Goal: Transaction & Acquisition: Book appointment/travel/reservation

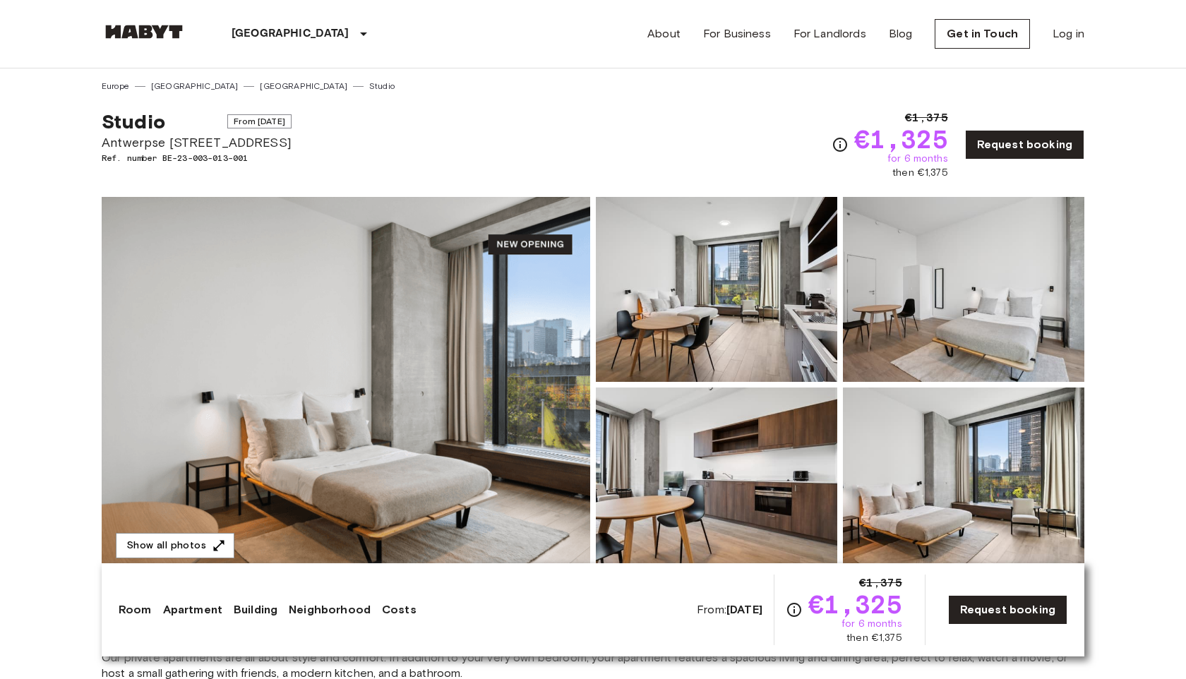
click at [509, 328] on img at bounding box center [346, 385] width 489 height 376
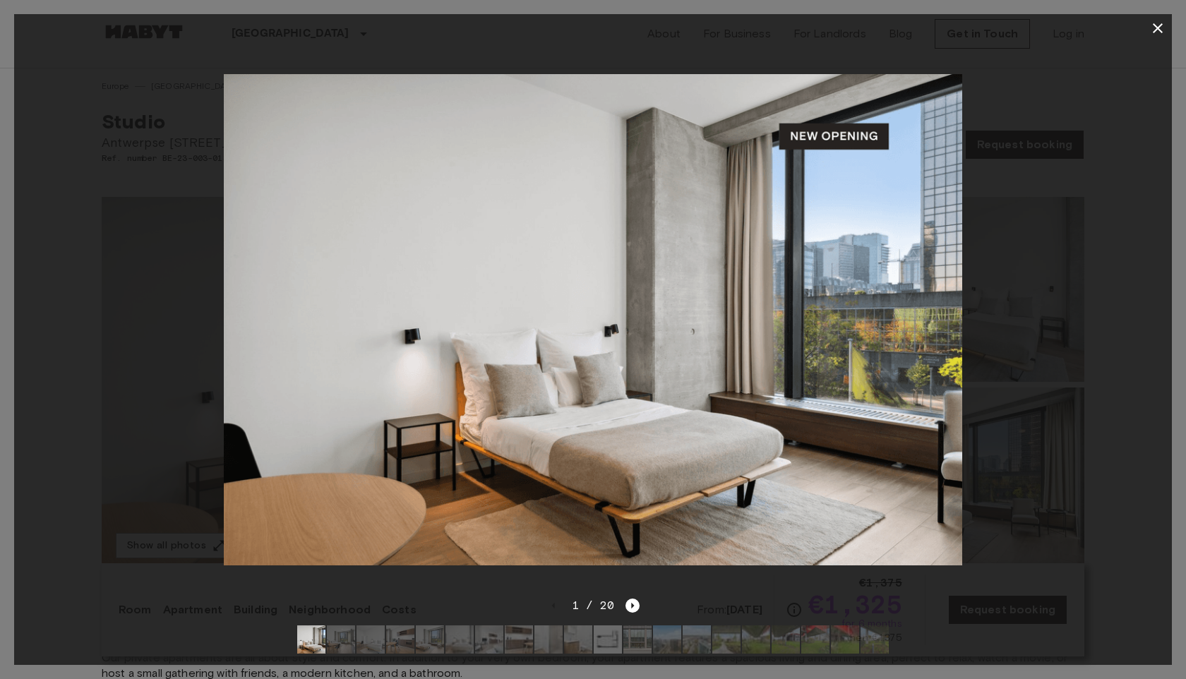
click at [333, 636] on img at bounding box center [341, 640] width 28 height 28
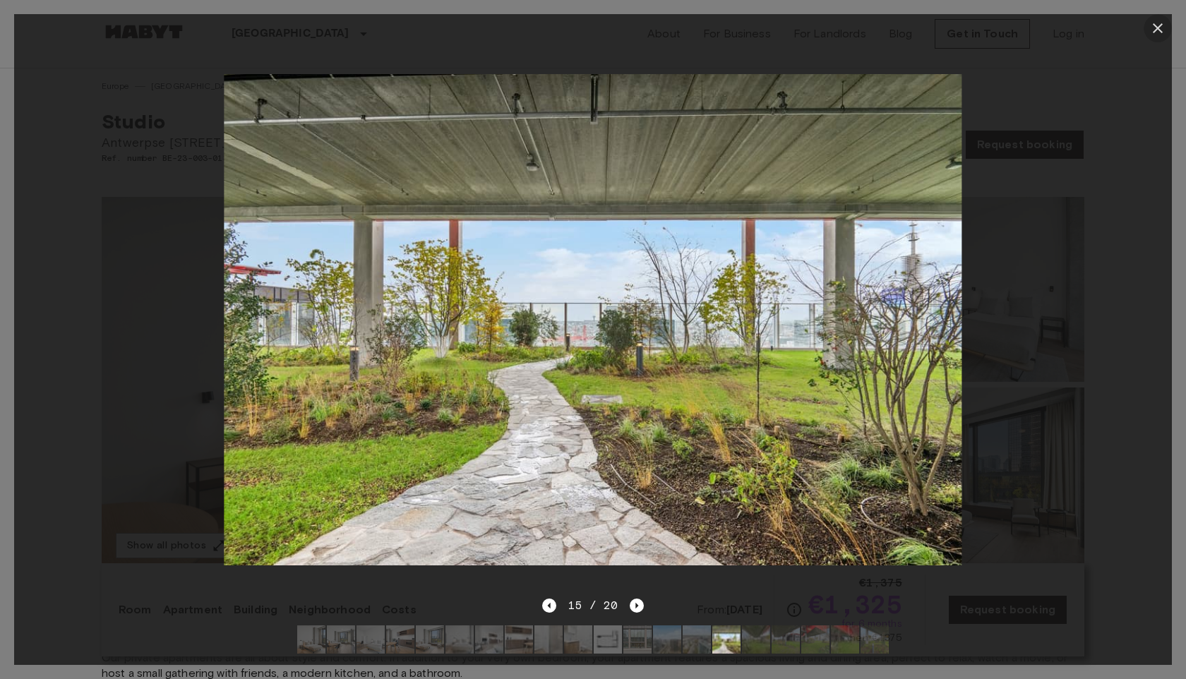
click at [1162, 31] on icon "button" at bounding box center [1158, 28] width 17 height 17
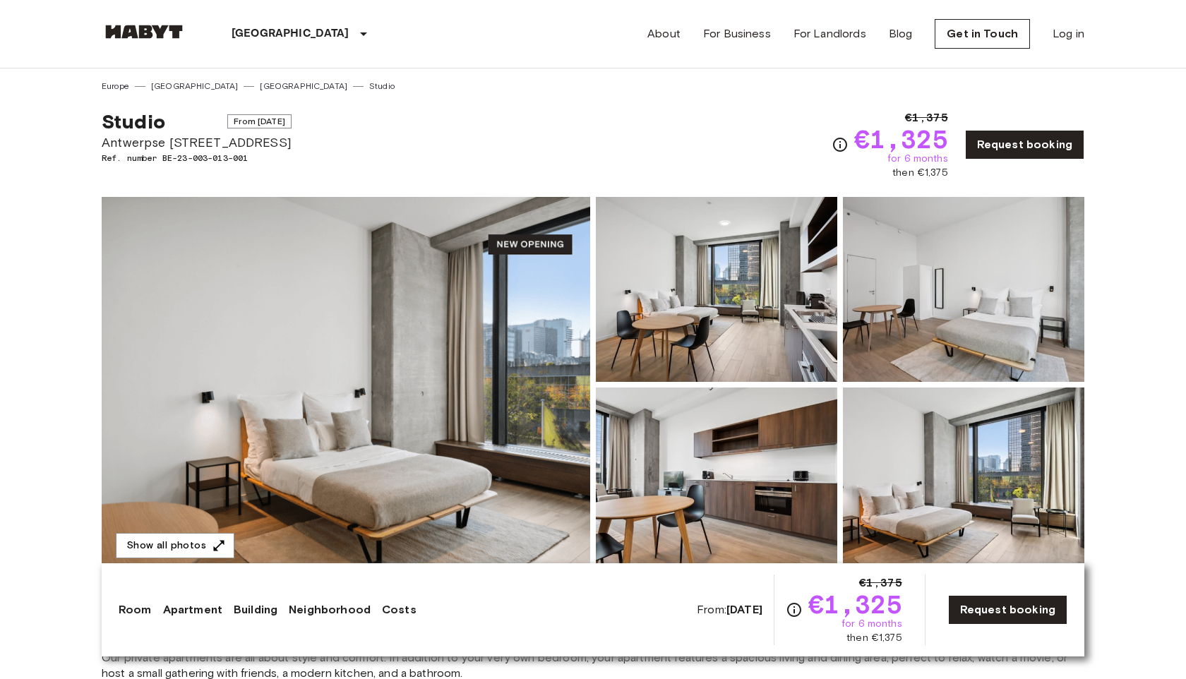
click at [430, 313] on img at bounding box center [346, 385] width 489 height 376
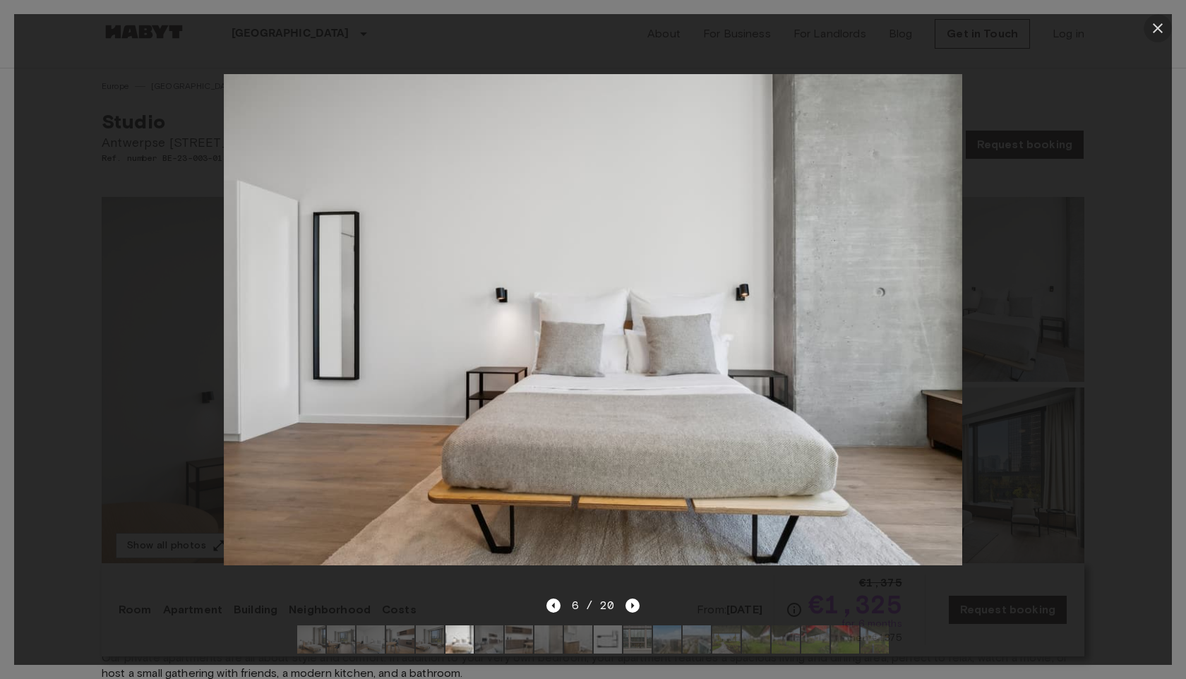
click at [1168, 32] on button "button" at bounding box center [1158, 28] width 28 height 28
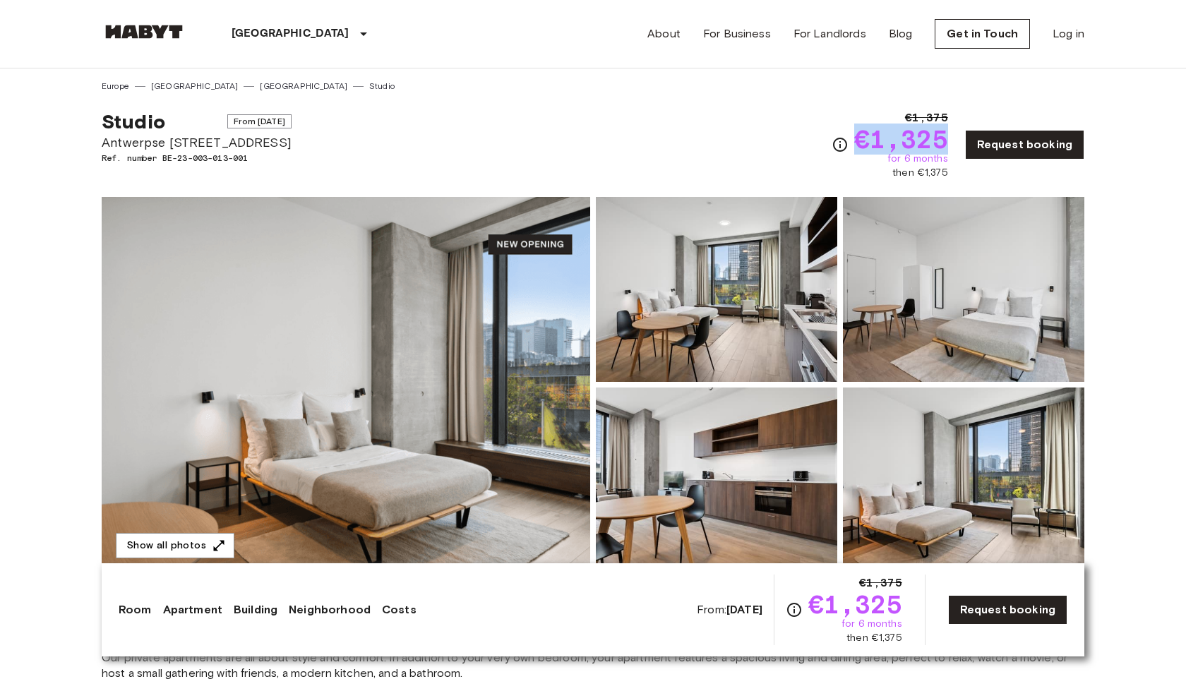
drag, startPoint x: 862, startPoint y: 139, endPoint x: 948, endPoint y: 138, distance: 86.2
click at [948, 138] on span "€1,325" at bounding box center [901, 138] width 94 height 25
click at [721, 126] on div "Studio From [DATE] Antwerpse [STREET_ADDRESS]. number BE-23-003-013-001 €1,375 …" at bounding box center [593, 137] width 983 height 88
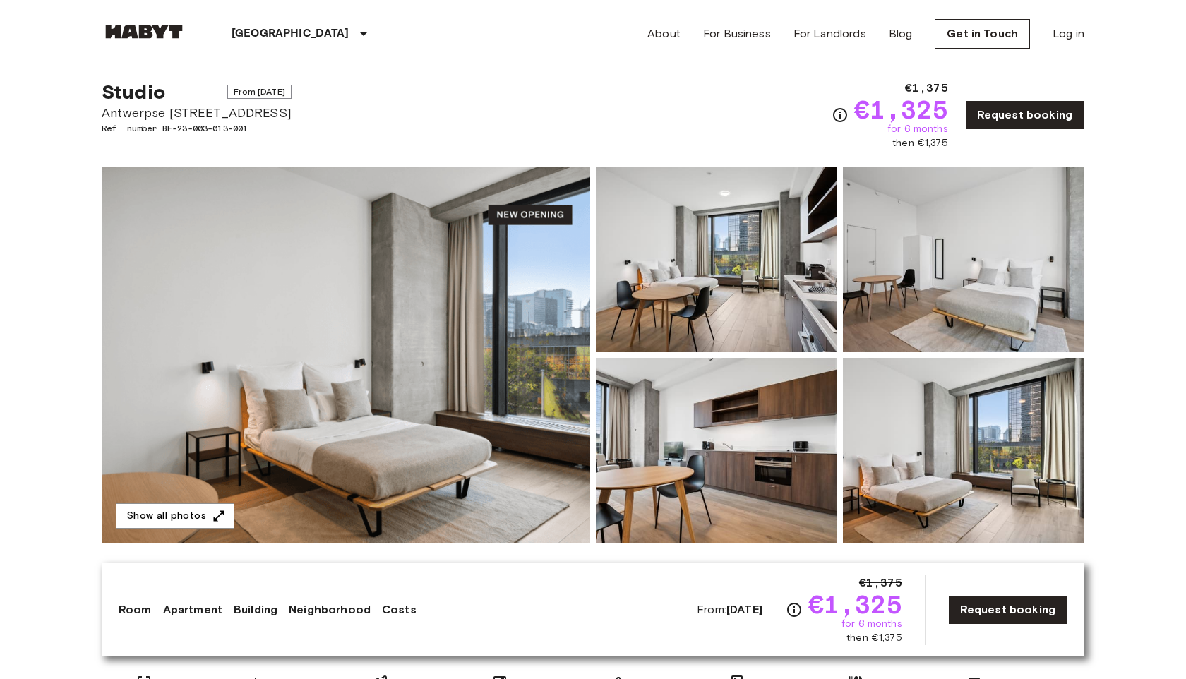
scroll to position [30, 0]
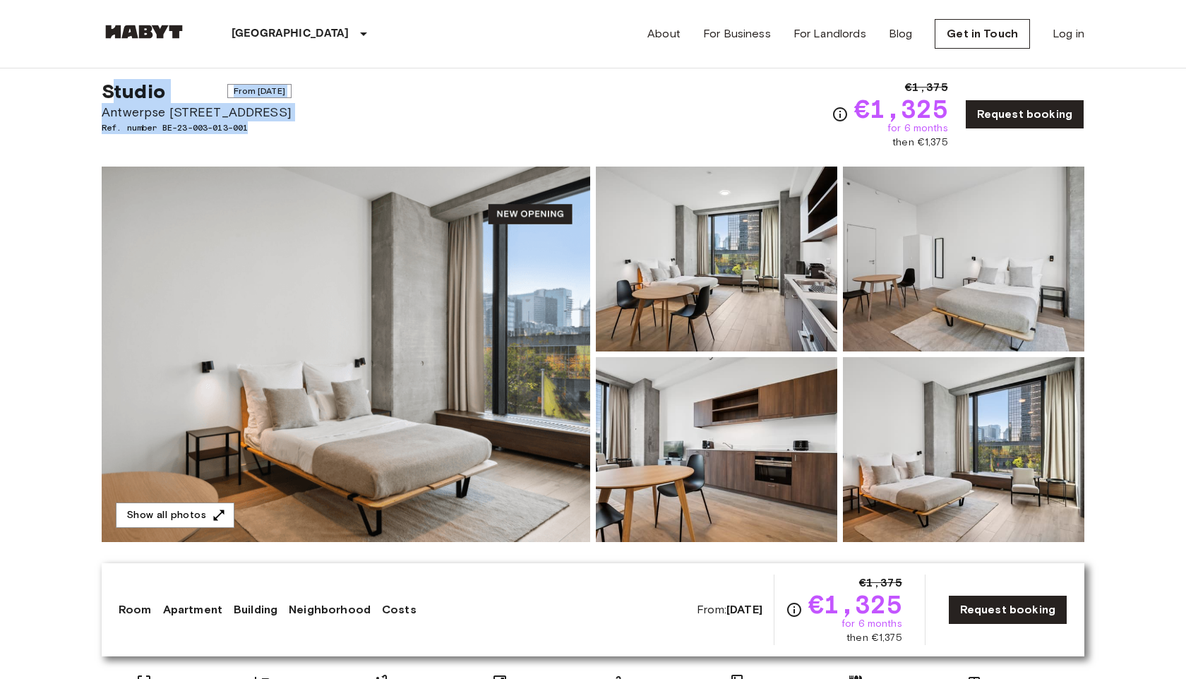
drag, startPoint x: 263, startPoint y: 129, endPoint x: 113, endPoint y: 90, distance: 155.3
click at [113, 90] on div "Studio From [DATE] Antwerpse [STREET_ADDRESS]. number BE-23-003-013-001" at bounding box center [197, 114] width 190 height 71
click at [113, 90] on span "Studio" at bounding box center [134, 91] width 64 height 24
drag, startPoint x: 100, startPoint y: 90, endPoint x: 253, endPoint y: 137, distance: 159.5
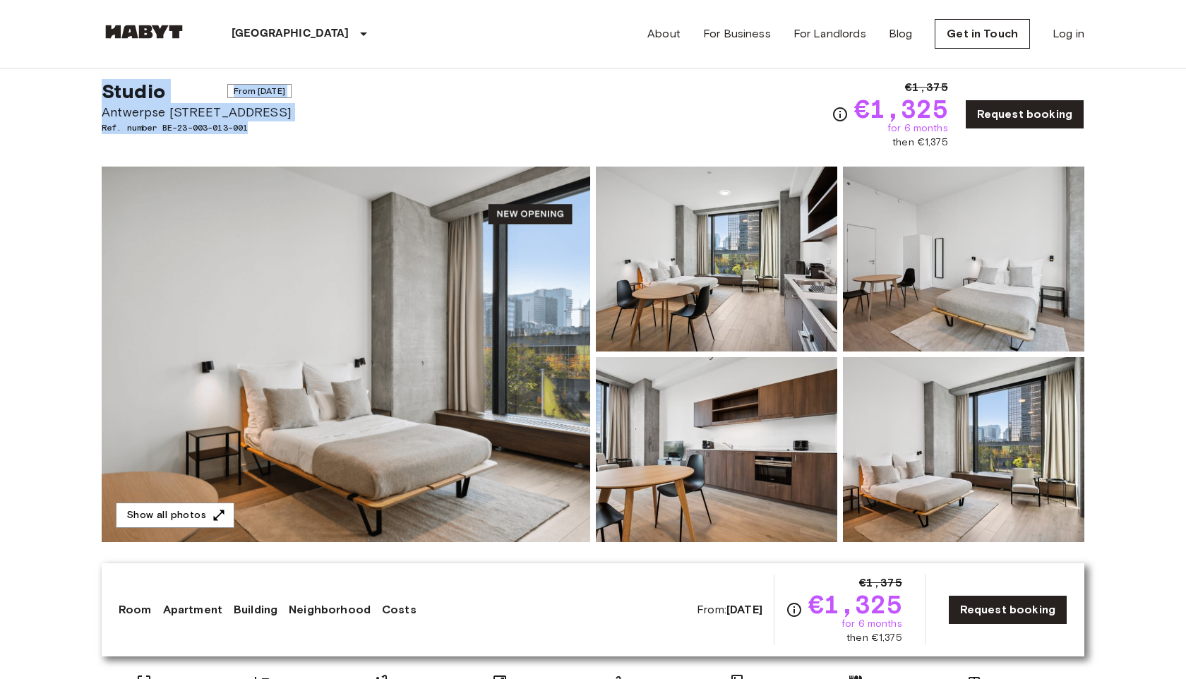
click at [253, 137] on div "Studio From [DATE] Antwerpse [STREET_ADDRESS]. number BE-23-003-013-001" at bounding box center [197, 114] width 190 height 71
drag, startPoint x: 255, startPoint y: 136, endPoint x: 93, endPoint y: 97, distance: 166.5
